Goal: Information Seeking & Learning: Learn about a topic

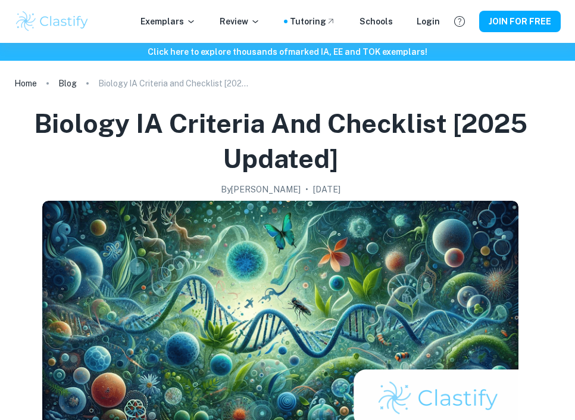
checkbox input "true"
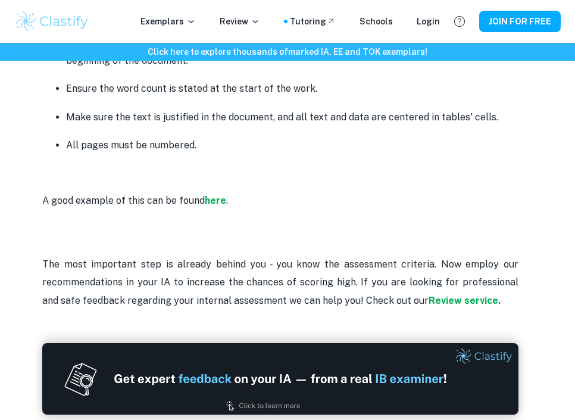
scroll to position [3172, 0]
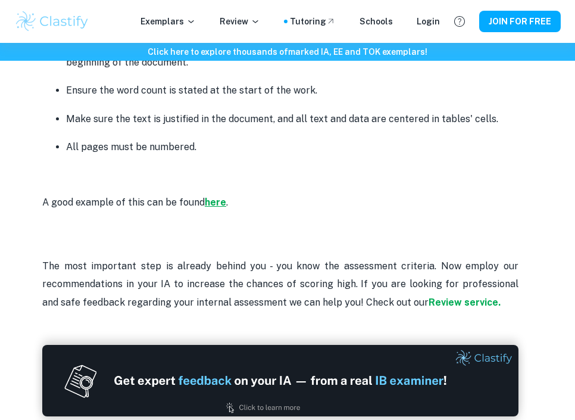
click at [218, 205] on strong "here" at bounding box center [215, 201] width 21 height 11
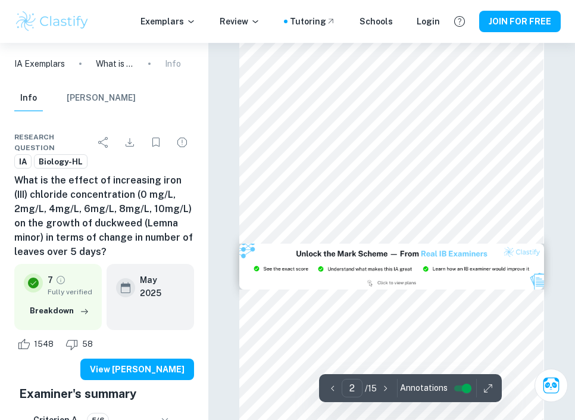
scroll to position [260, 0]
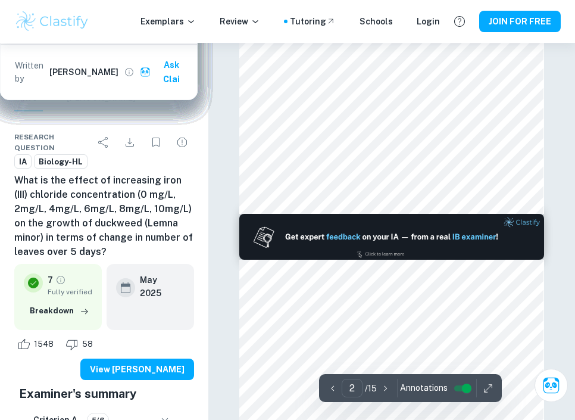
type input "1"
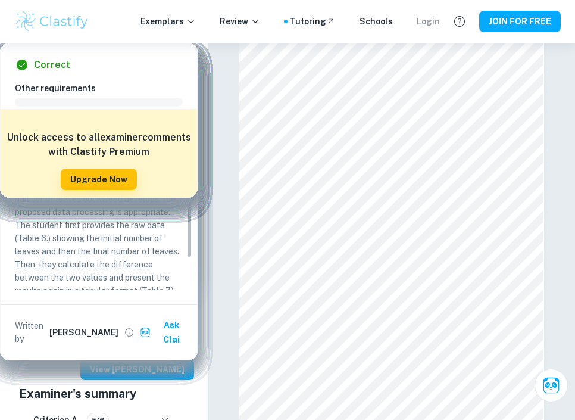
click at [430, 21] on div "Login" at bounding box center [428, 21] width 23 height 13
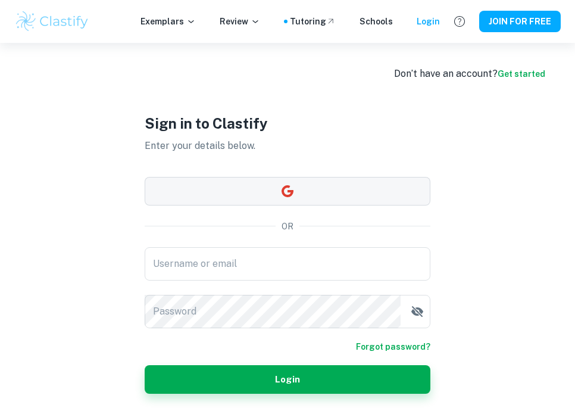
click at [327, 187] on button "button" at bounding box center [288, 191] width 286 height 29
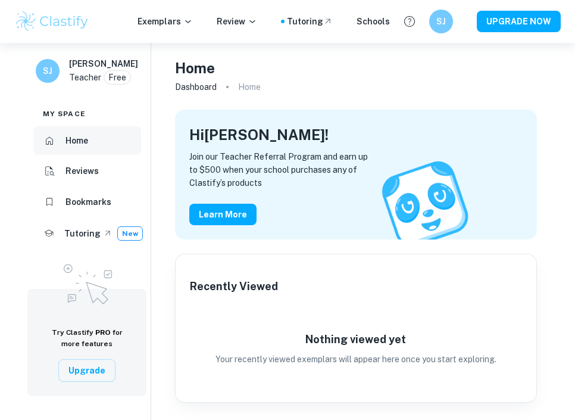
click at [77, 140] on h6 "Home" at bounding box center [76, 140] width 23 height 13
click at [187, 24] on p "Exemplars" at bounding box center [164, 21] width 55 height 13
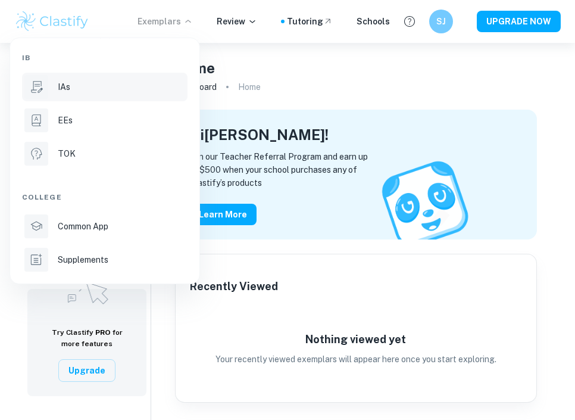
click at [86, 92] on div "IAs" at bounding box center [121, 86] width 127 height 13
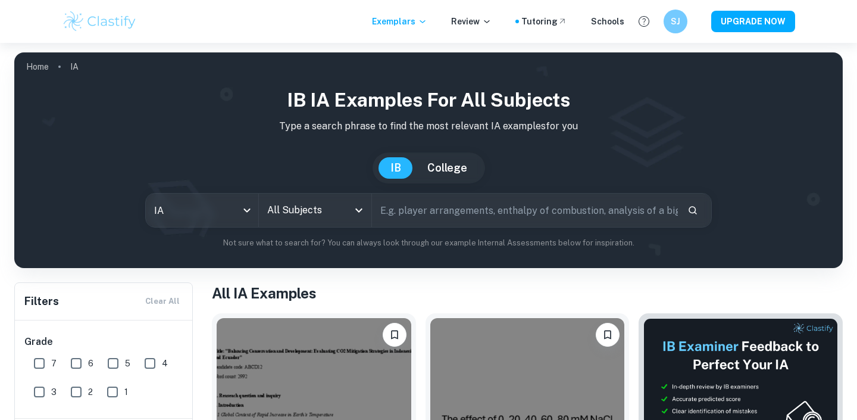
click at [115, 15] on img at bounding box center [100, 22] width 76 height 24
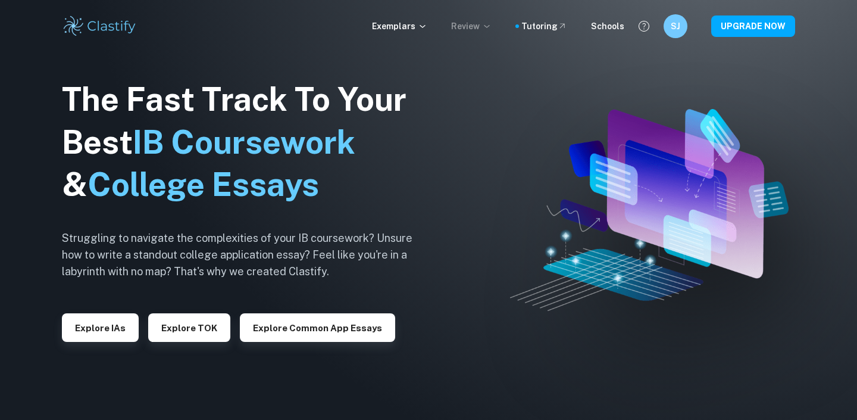
click at [478, 26] on p "Review" at bounding box center [471, 26] width 40 height 13
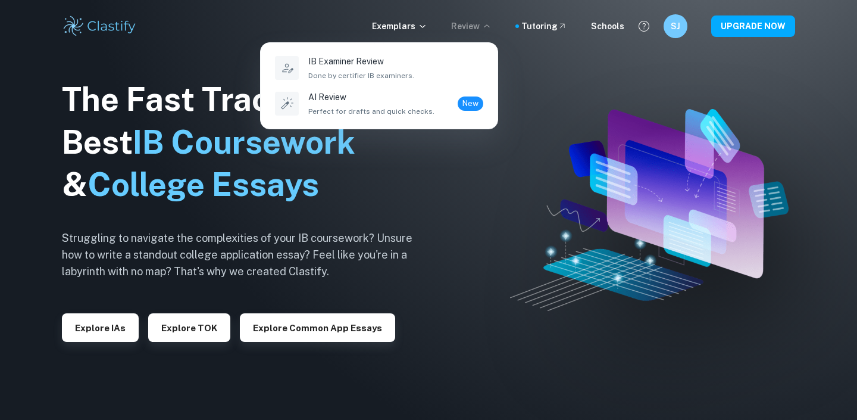
click at [416, 29] on div at bounding box center [428, 210] width 857 height 420
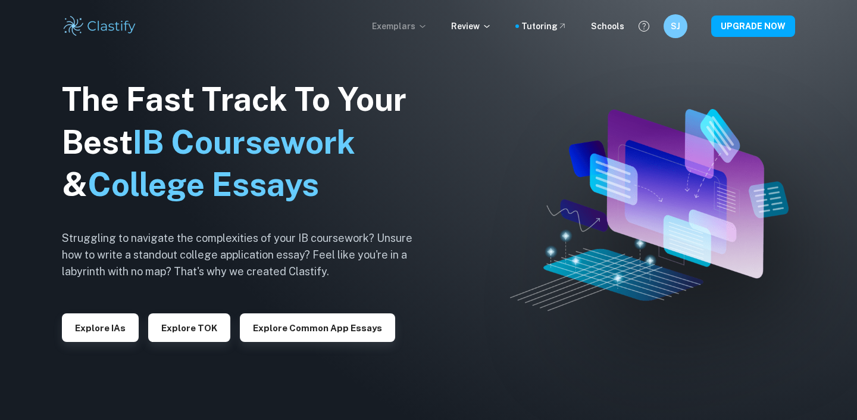
click at [414, 25] on p "Exemplars" at bounding box center [399, 26] width 55 height 13
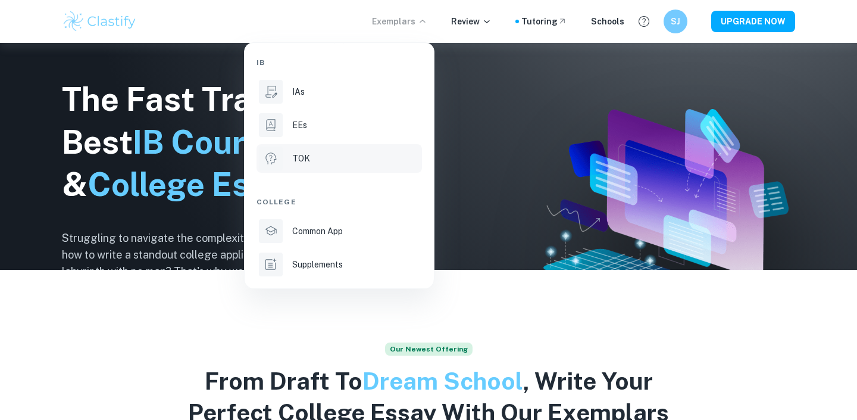
scroll to position [186, 0]
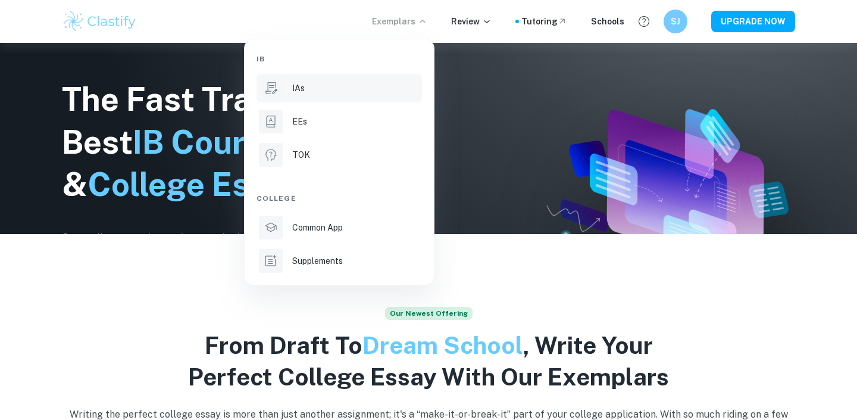
click at [302, 82] on p "IAs" at bounding box center [298, 88] width 12 height 13
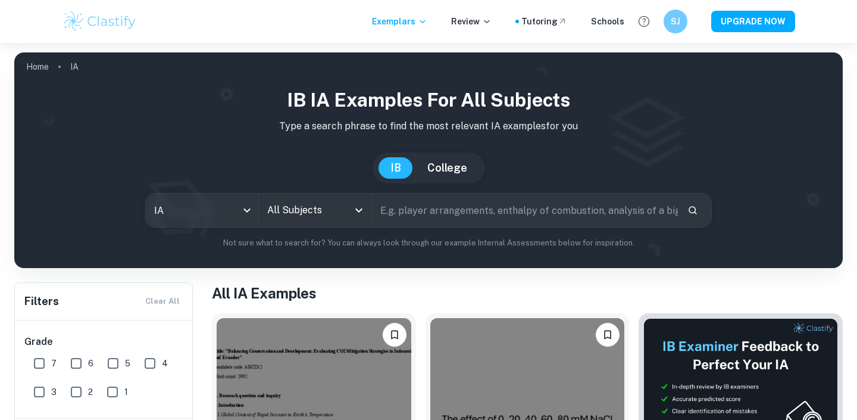
click at [443, 205] on input "text" at bounding box center [525, 209] width 306 height 33
click at [313, 206] on input "All Subjects" at bounding box center [306, 210] width 84 height 23
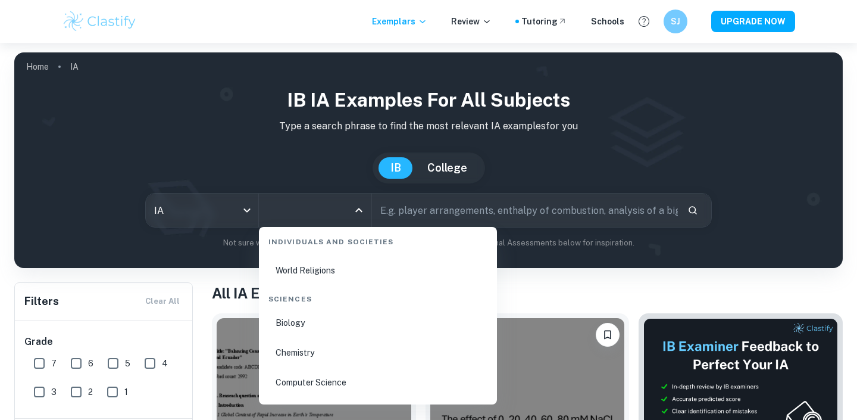
scroll to position [1864, 0]
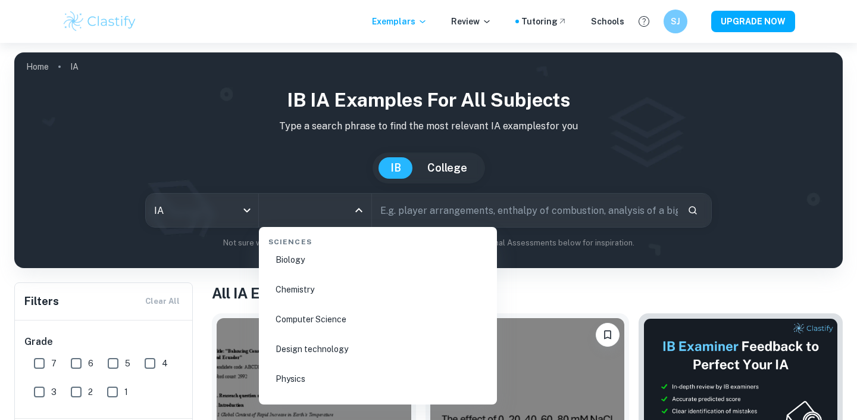
click at [313, 261] on li "Biology" at bounding box center [378, 259] width 229 height 27
type input "Biology"
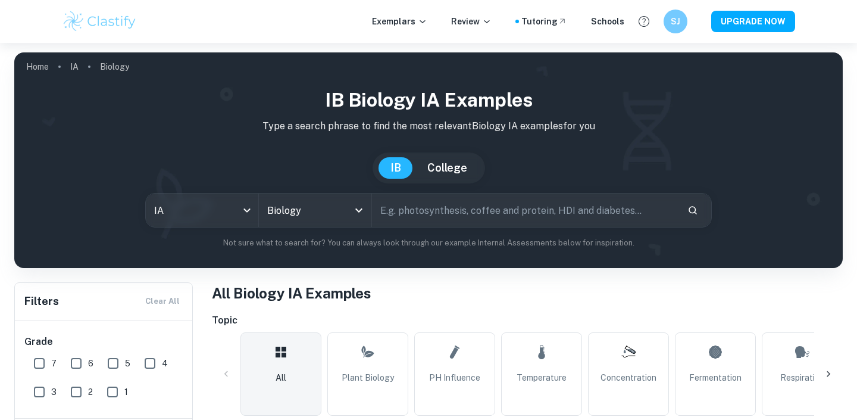
click at [455, 214] on input "text" at bounding box center [525, 209] width 306 height 33
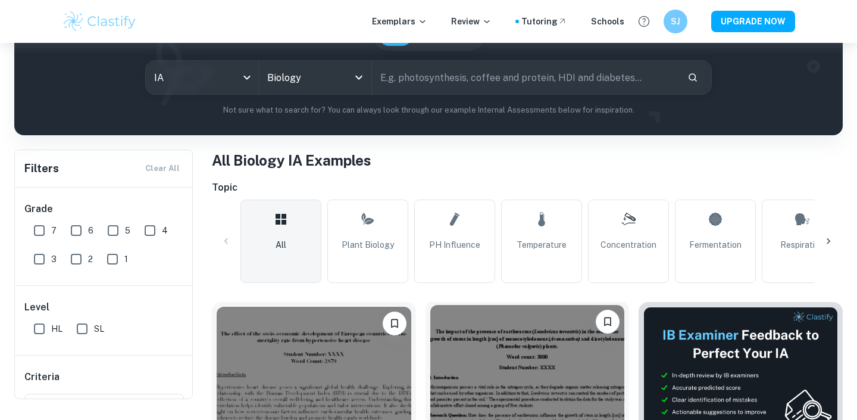
scroll to position [117, 0]
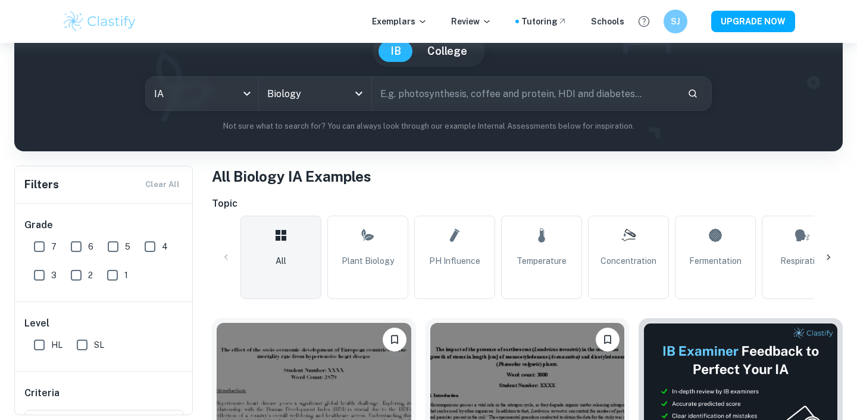
click at [436, 96] on input "text" at bounding box center [525, 93] width 306 height 33
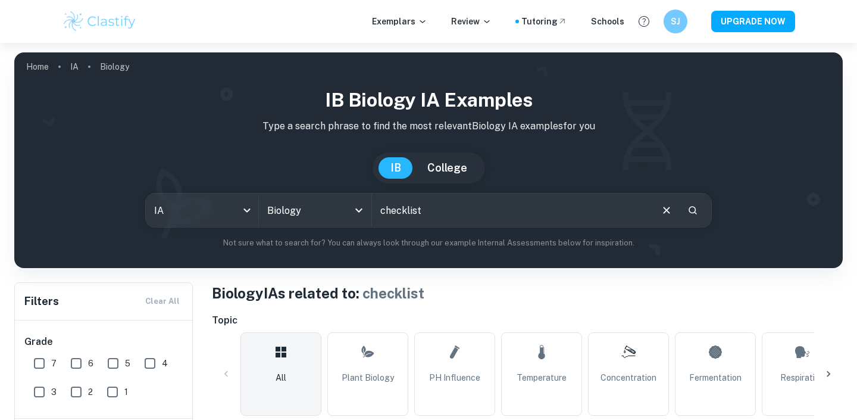
click at [402, 212] on input "checklist" at bounding box center [511, 209] width 278 height 33
click at [574, 207] on button "Search" at bounding box center [693, 210] width 20 height 20
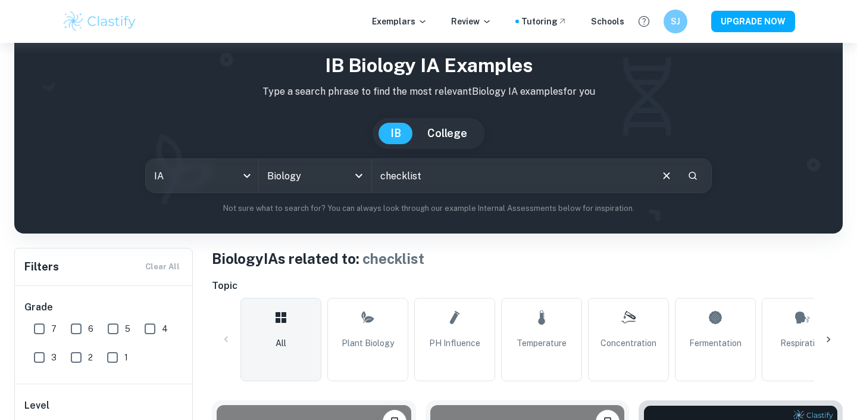
scroll to position [39, 0]
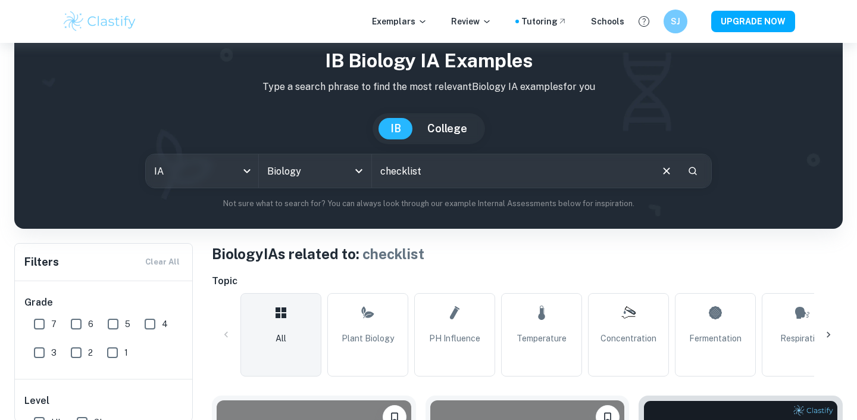
click at [574, 330] on div at bounding box center [828, 334] width 29 height 29
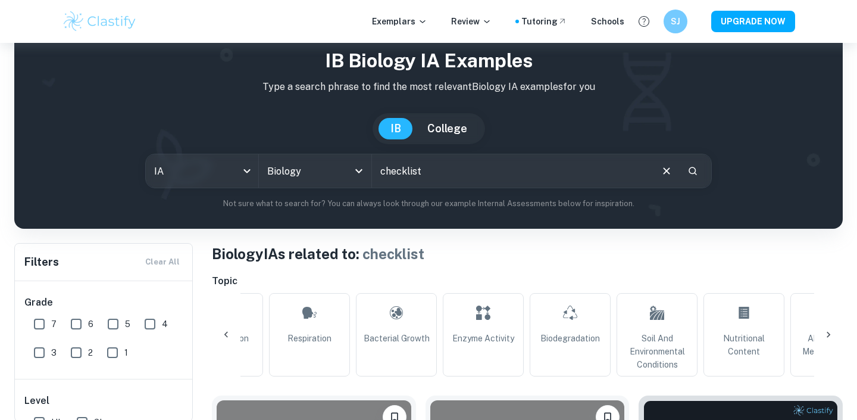
scroll to position [0, 558]
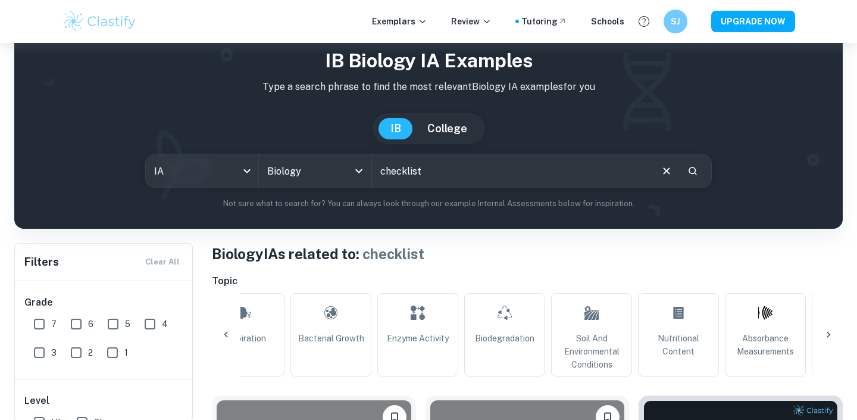
click at [574, 330] on icon at bounding box center [828, 334] width 12 height 12
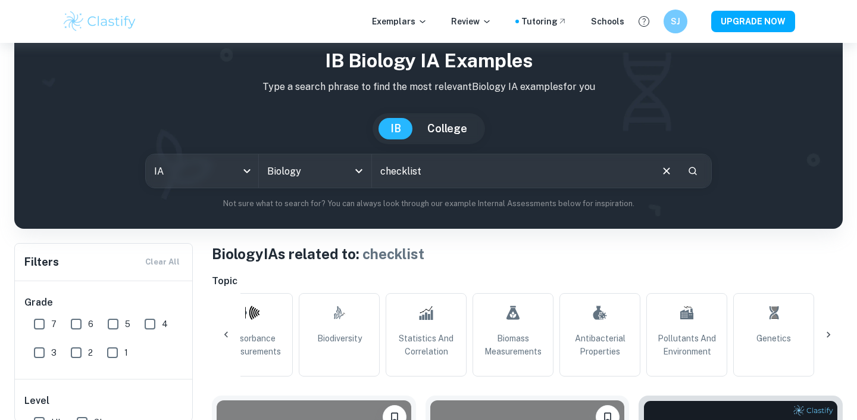
scroll to position [0, 1071]
click at [574, 330] on div "All Plant Biology pH Influence Temperature Concentration Fermentation Respirati…" at bounding box center [527, 334] width 631 height 83
click at [228, 330] on icon at bounding box center [226, 334] width 12 height 12
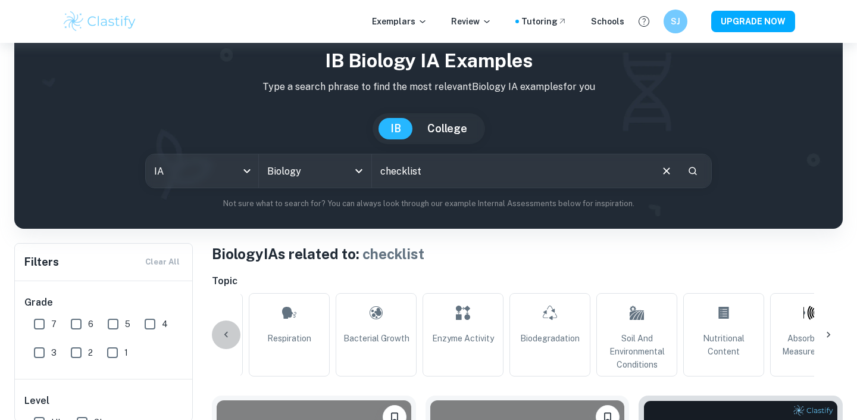
click at [228, 330] on icon at bounding box center [226, 334] width 12 height 12
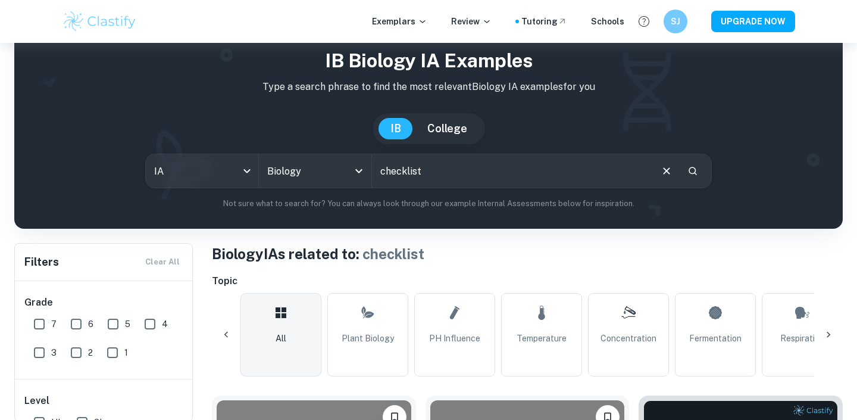
scroll to position [0, 0]
click at [228, 330] on div "All Plant Biology pH Influence Temperature Concentration Fermentation Respirati…" at bounding box center [527, 334] width 631 height 83
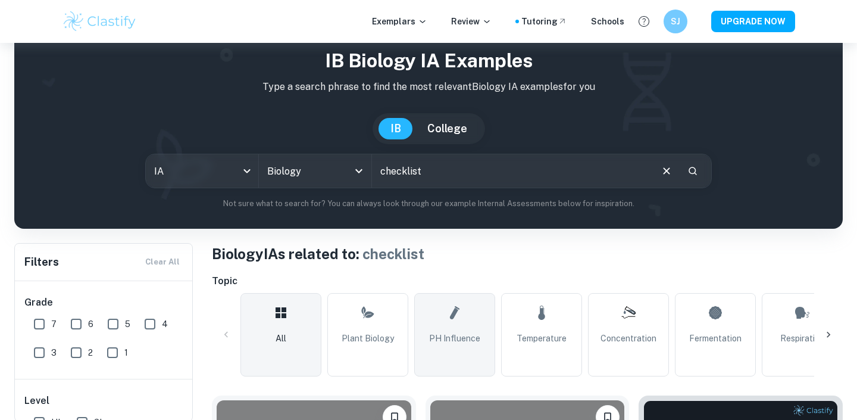
click at [440, 333] on span "pH Influence" at bounding box center [454, 337] width 51 height 13
type input "pH Influence"
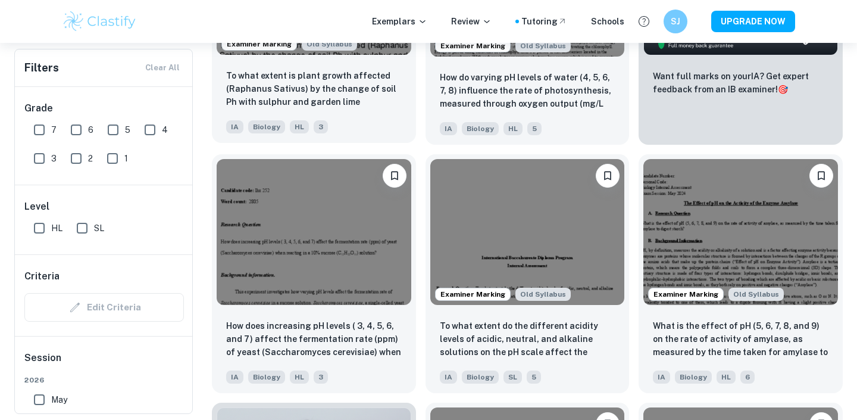
scroll to position [623, 0]
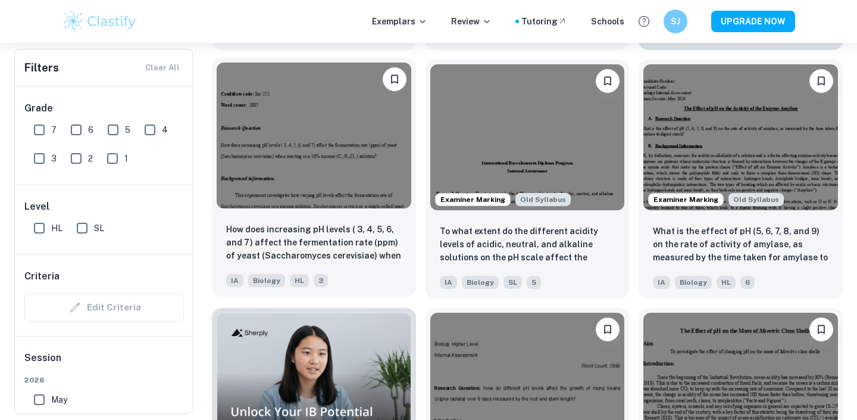
click at [327, 141] on img at bounding box center [314, 135] width 195 height 146
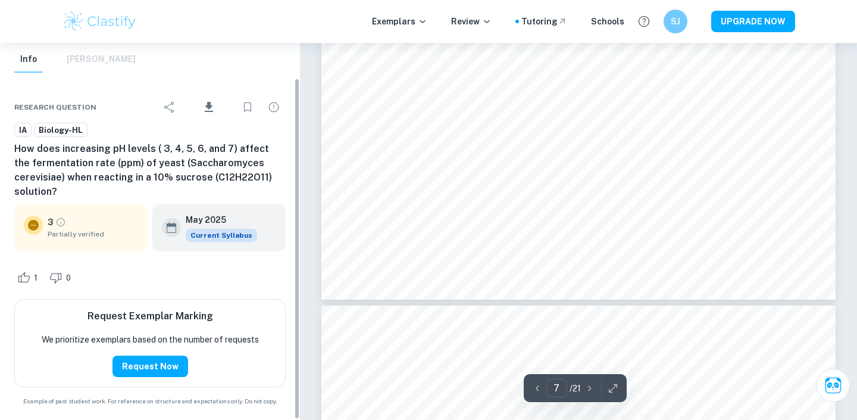
scroll to position [39, 0]
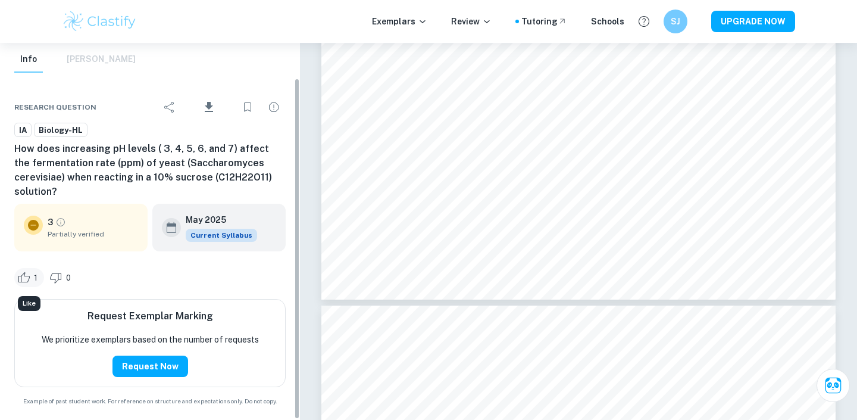
click at [29, 276] on span "1" at bounding box center [35, 278] width 17 height 12
click at [241, 109] on icon "Bookmark" at bounding box center [247, 107] width 14 height 14
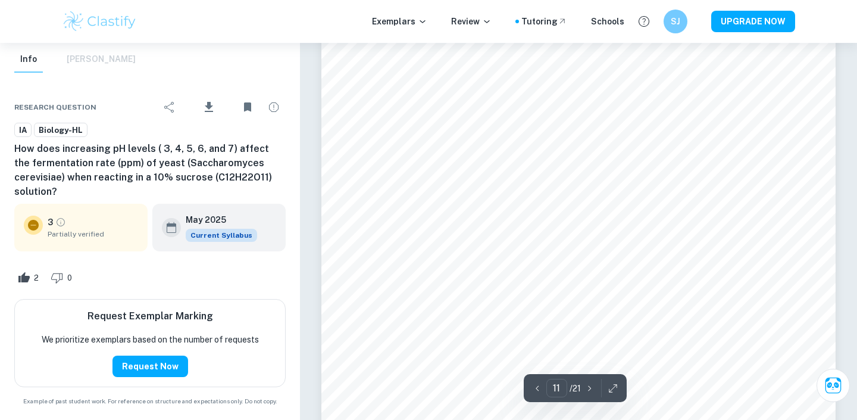
scroll to position [7071, 0]
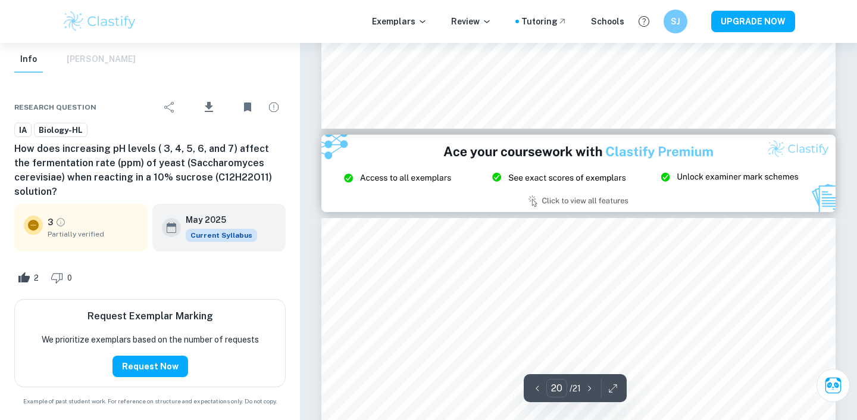
type input "21"
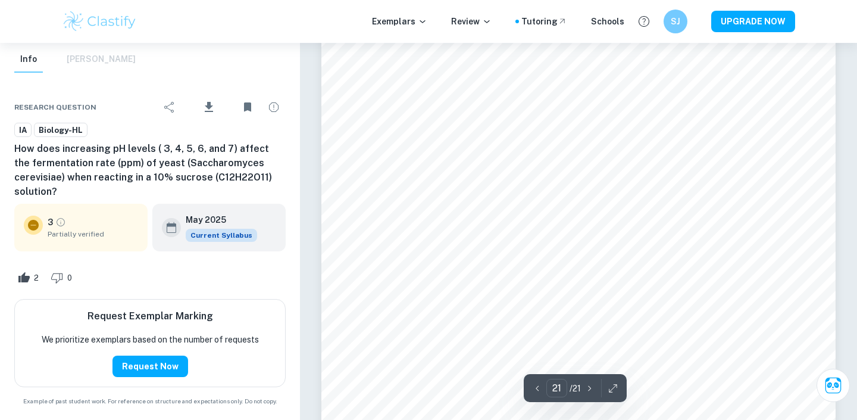
scroll to position [14153, 0]
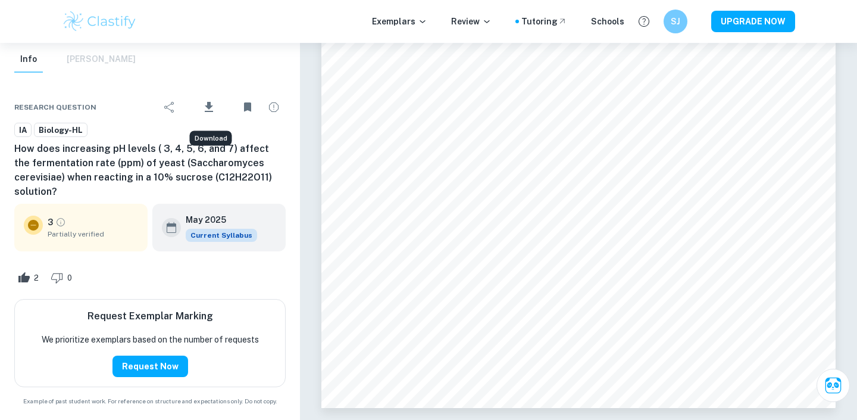
click at [212, 105] on icon "Download" at bounding box center [209, 106] width 8 height 10
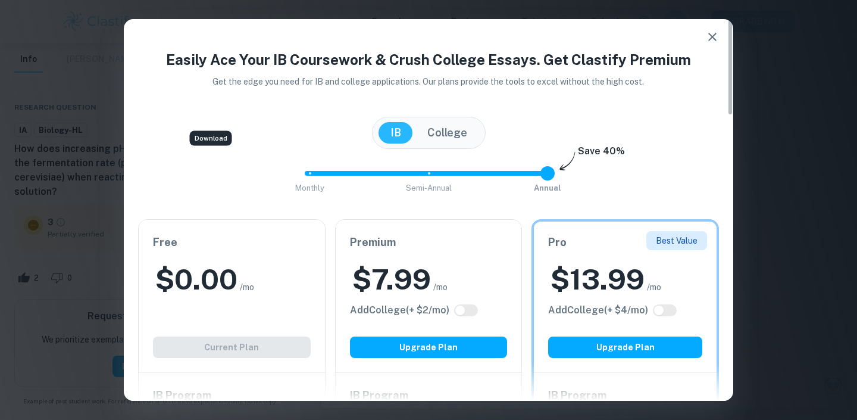
click at [239, 344] on div "Free $ 0.00 /mo Add College (+ $ 2 /mo) Current Plan" at bounding box center [232, 296] width 186 height 152
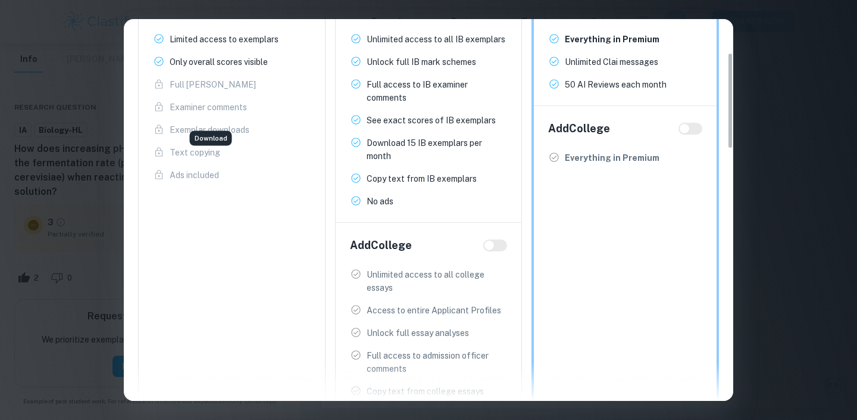
scroll to position [0, 0]
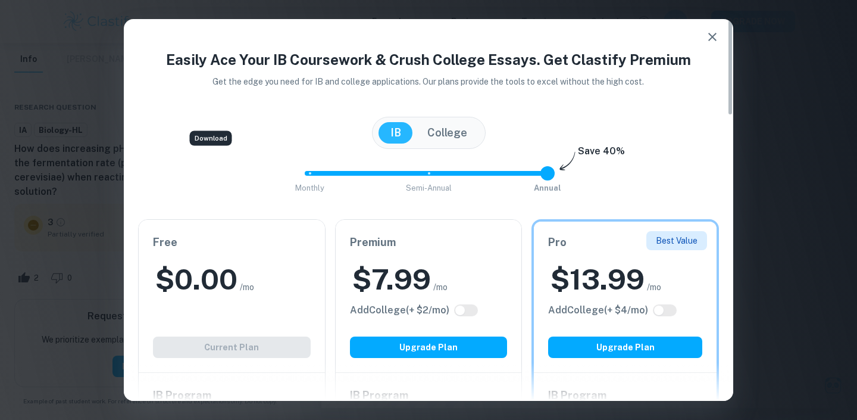
click at [276, 242] on h6 "Free" at bounding box center [232, 242] width 158 height 17
click at [276, 237] on h6 "Free" at bounding box center [232, 242] width 158 height 17
click at [419, 127] on button "College" at bounding box center [447, 132] width 64 height 21
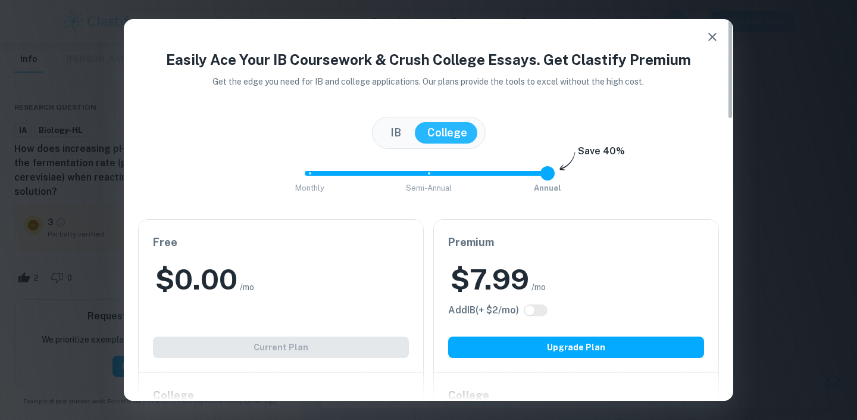
click at [291, 333] on div "Free $ 0.00 /mo Add IB (+ $ 2 /mo) Current Plan" at bounding box center [281, 296] width 284 height 152
click at [290, 348] on div "Free $ 0.00 /mo Add IB (+ $ 2 /mo) Current Plan" at bounding box center [281, 296] width 284 height 152
click at [392, 127] on button "IB" at bounding box center [395, 132] width 35 height 21
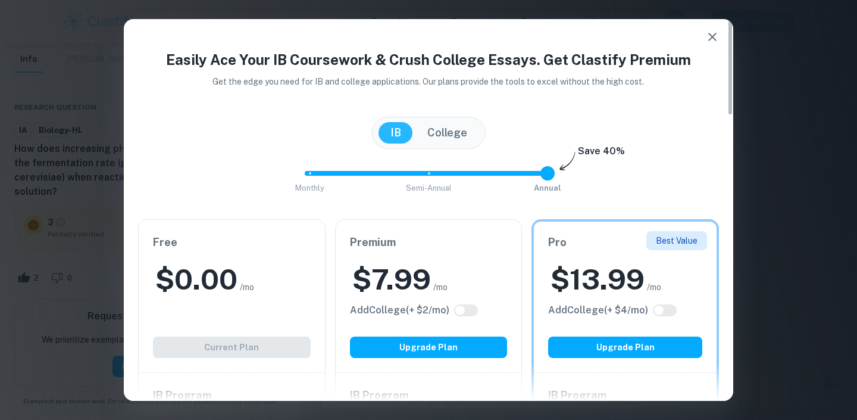
click at [264, 316] on div "Free $ 0.00 /mo Add College (+ $ 2 /mo) Current Plan" at bounding box center [232, 296] width 186 height 152
click at [254, 349] on div "Free $ 0.00 /mo Add College (+ $ 2 /mo) Current Plan" at bounding box center [232, 296] width 186 height 152
click at [254, 327] on div "Free $ 0.00 /mo Add College (+ $ 2 /mo) Current Plan" at bounding box center [232, 296] width 186 height 152
click at [471, 308] on input "checkbox" at bounding box center [460, 310] width 29 height 10
checkbox input "true"
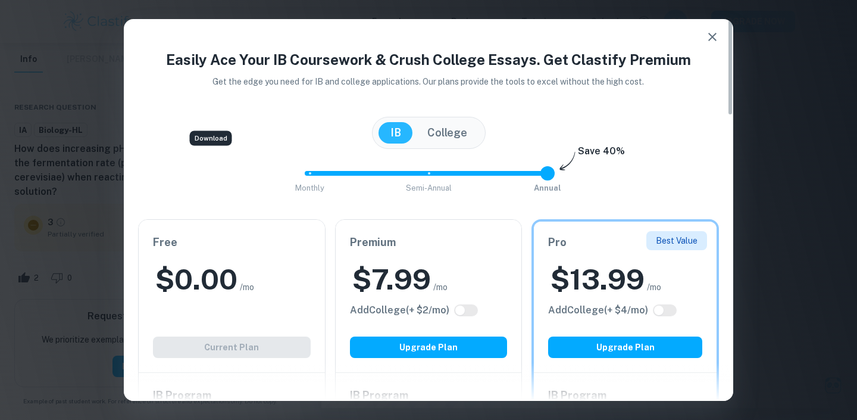
checkbox input "true"
click at [458, 309] on input "checkbox" at bounding box center [472, 310] width 29 height 10
checkbox input "false"
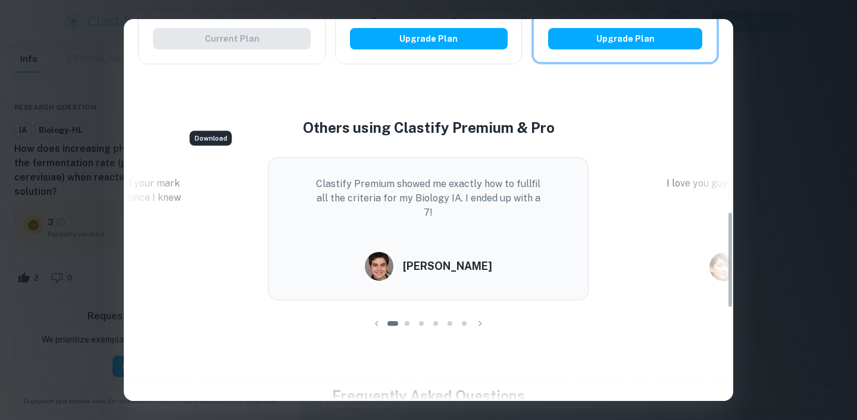
scroll to position [756, 0]
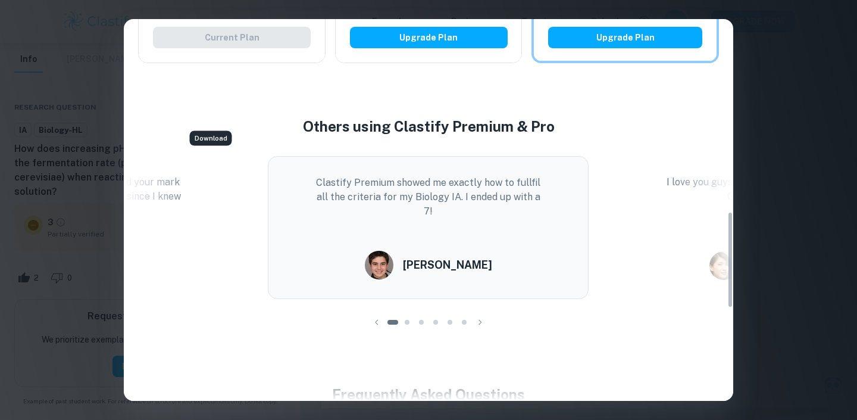
click at [483, 324] on icon "button" at bounding box center [480, 322] width 12 height 12
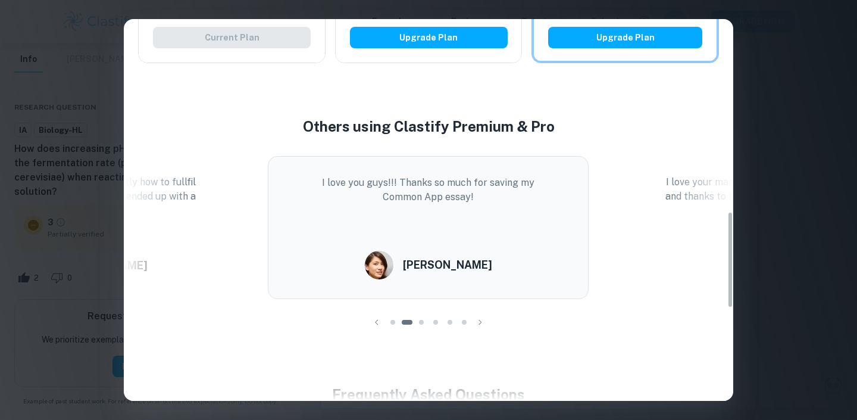
click at [483, 324] on icon "button" at bounding box center [480, 322] width 12 height 12
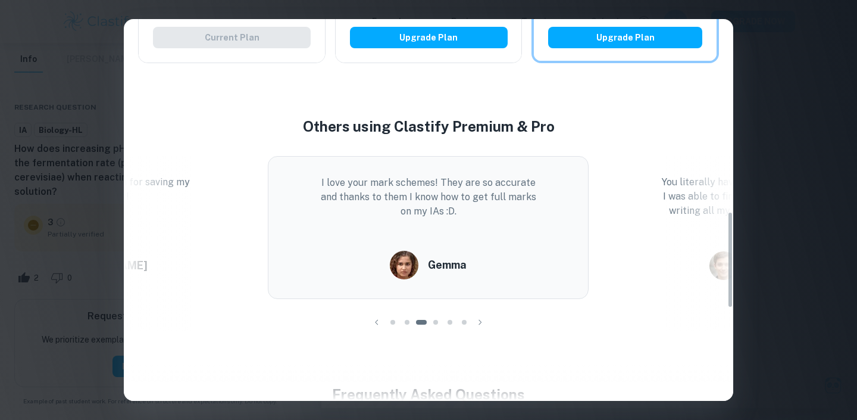
click at [483, 324] on icon "button" at bounding box center [480, 322] width 12 height 12
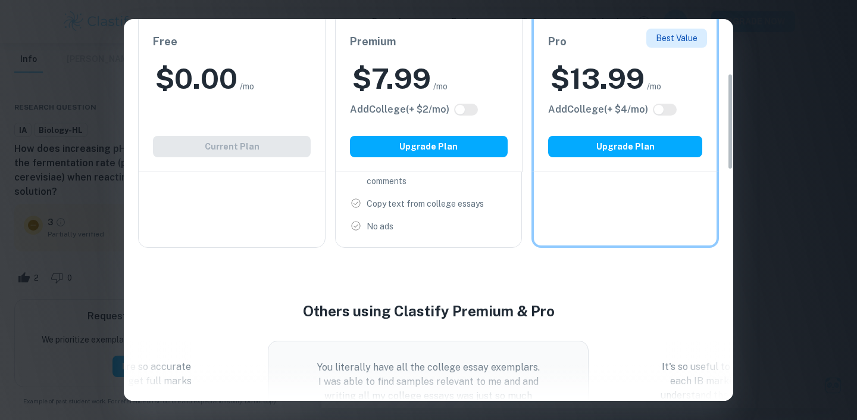
scroll to position [0, 0]
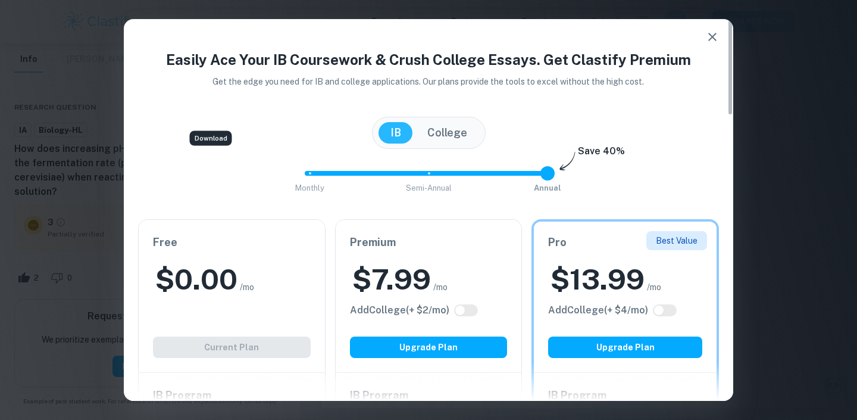
click at [574, 35] on icon "button" at bounding box center [712, 37] width 14 height 14
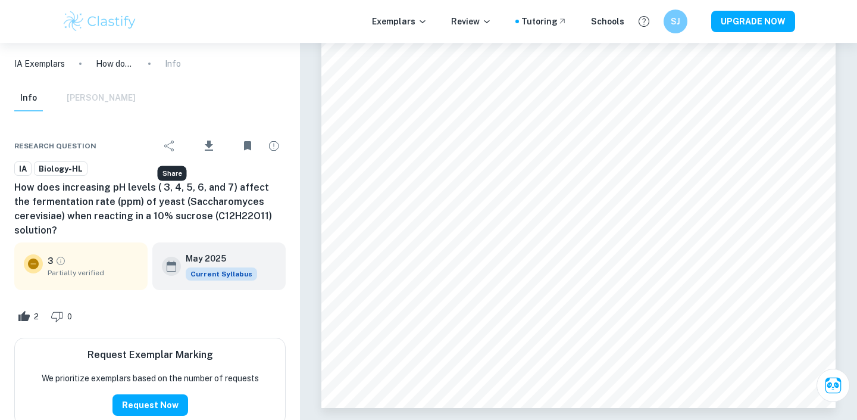
click at [170, 144] on icon "Share" at bounding box center [169, 145] width 14 height 14
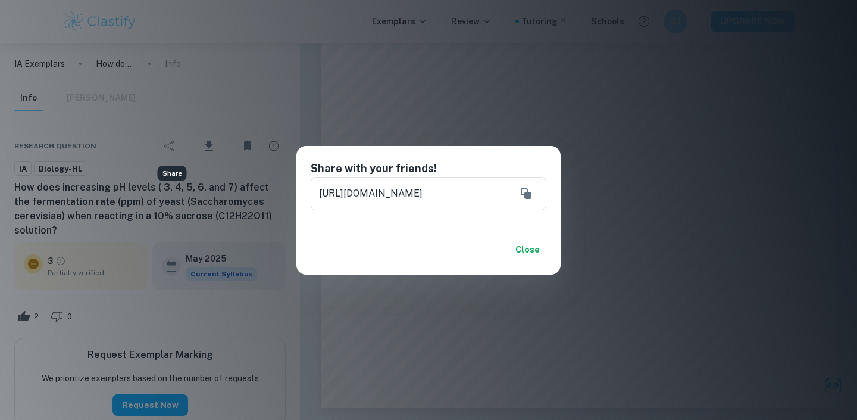
click at [189, 203] on div "Share with your friends! [URL][DOMAIN_NAME] ​ Close" at bounding box center [428, 210] width 857 height 420
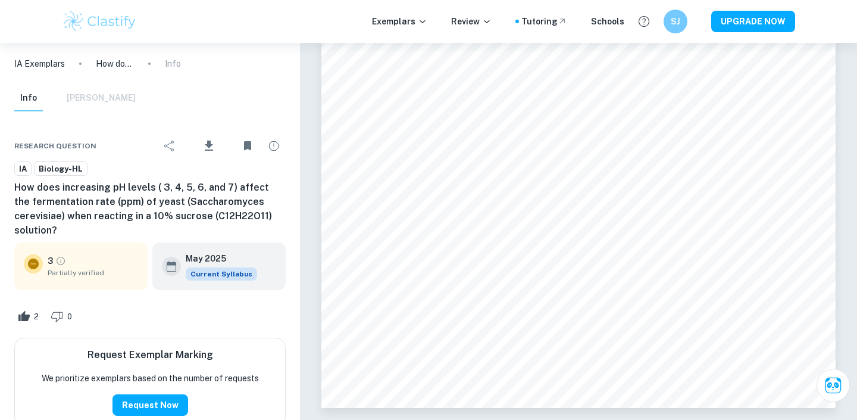
click at [107, 97] on div "Info [PERSON_NAME]" at bounding box center [74, 98] width 121 height 26
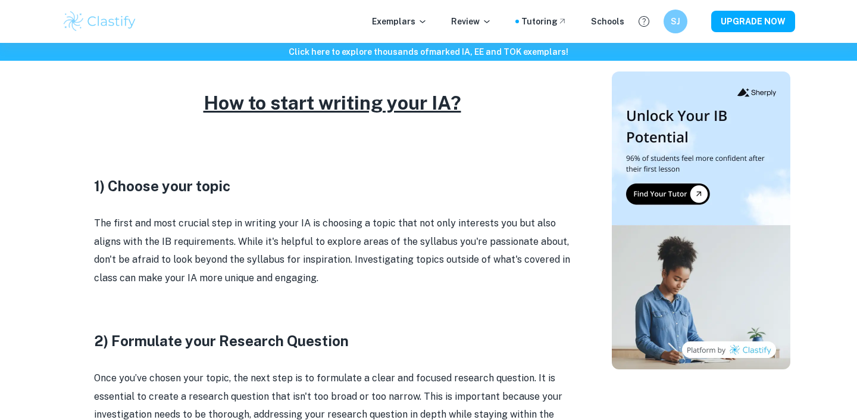
scroll to position [179, 0]
